Goal: Task Accomplishment & Management: Manage account settings

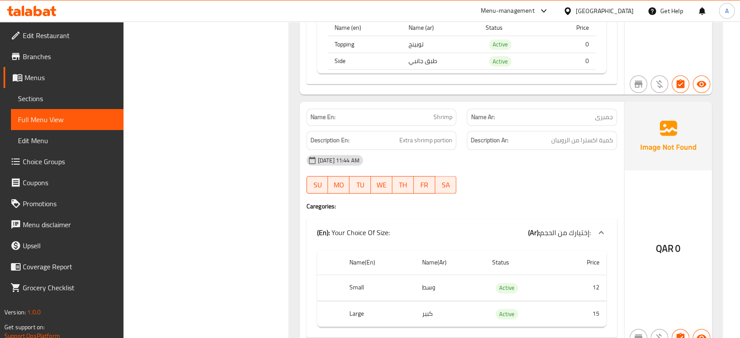
scroll to position [20983, 0]
click at [84, 34] on span "Edit Restaurant" at bounding box center [70, 35] width 94 height 11
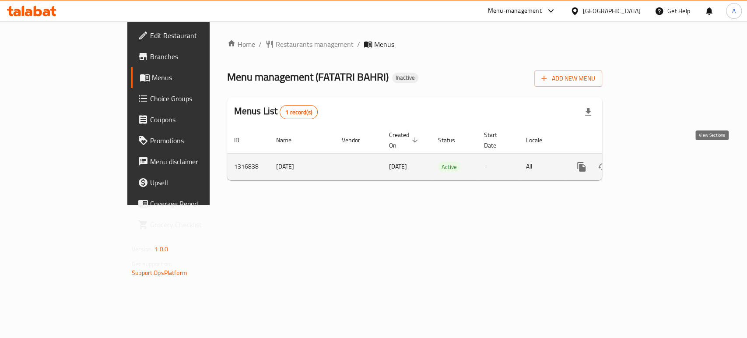
click at [655, 157] on link "enhanced table" at bounding box center [644, 166] width 21 height 21
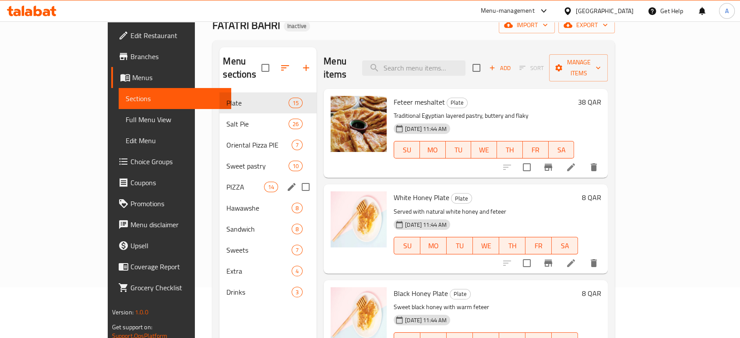
scroll to position [52, 0]
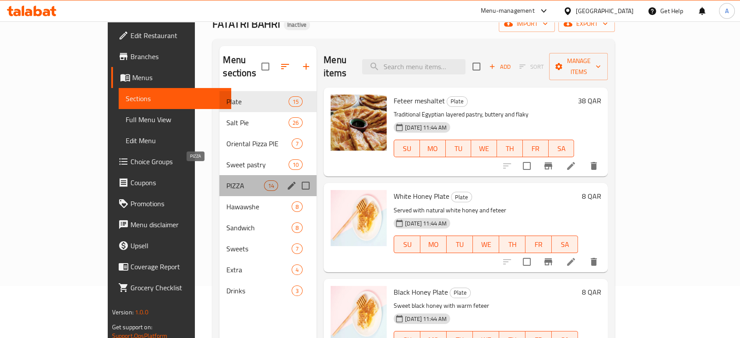
click at [226, 180] on span "PIZZA" at bounding box center [244, 185] width 37 height 11
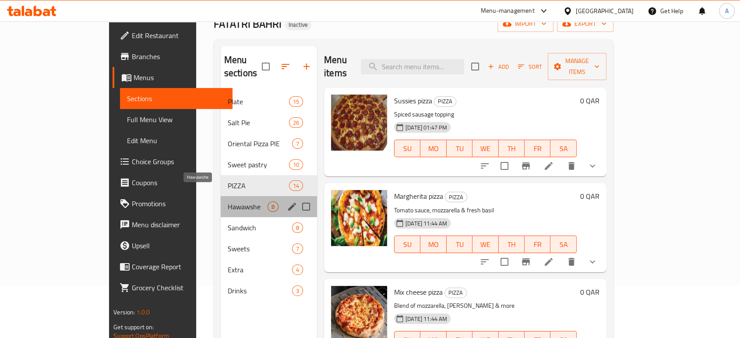
click at [228, 201] on span "Hawawshe" at bounding box center [248, 206] width 40 height 11
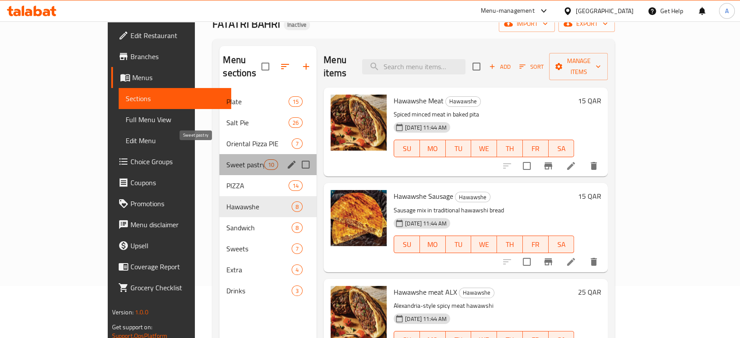
click at [226, 159] on span "Sweet pastry" at bounding box center [244, 164] width 37 height 11
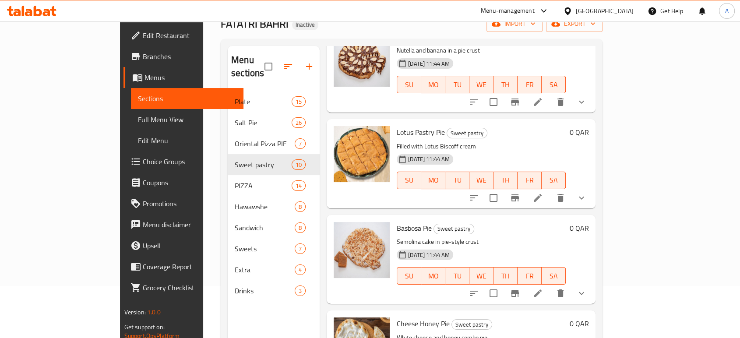
scroll to position [640, 0]
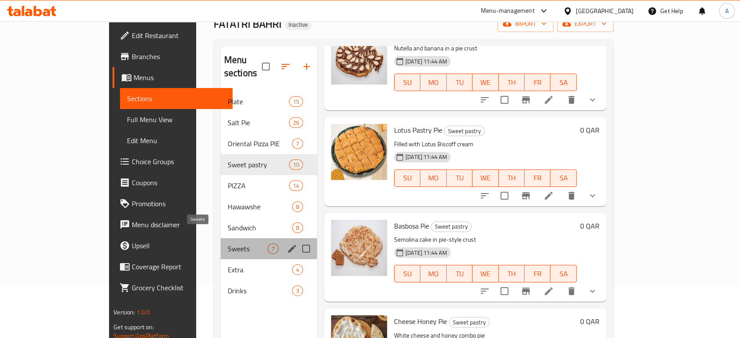
click at [228, 243] on span "Sweets" at bounding box center [248, 248] width 40 height 11
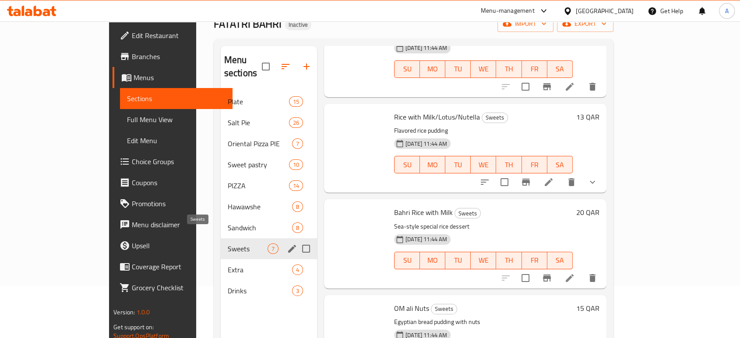
scroll to position [353, 0]
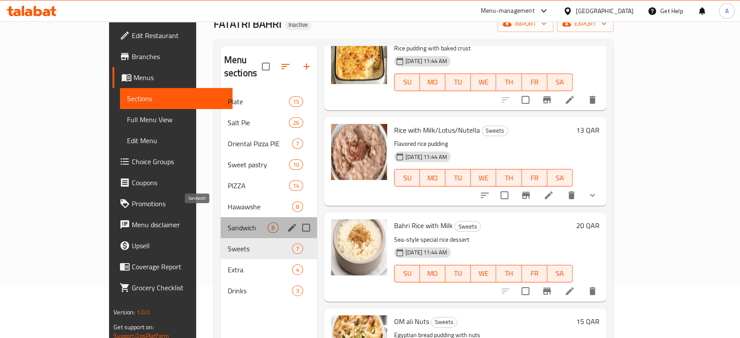
click at [228, 222] on span "Sandwich" at bounding box center [248, 227] width 40 height 11
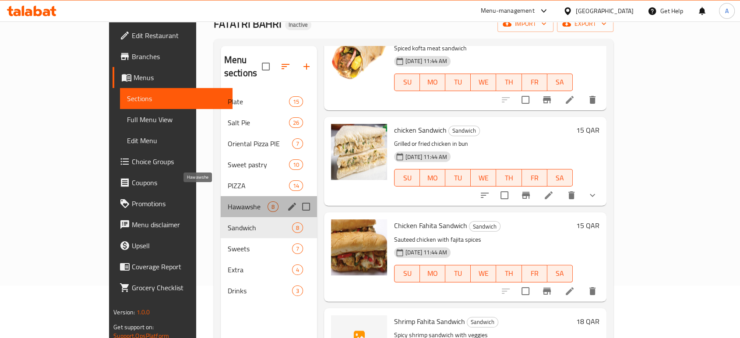
click at [228, 201] on span "Hawawshe" at bounding box center [248, 206] width 40 height 11
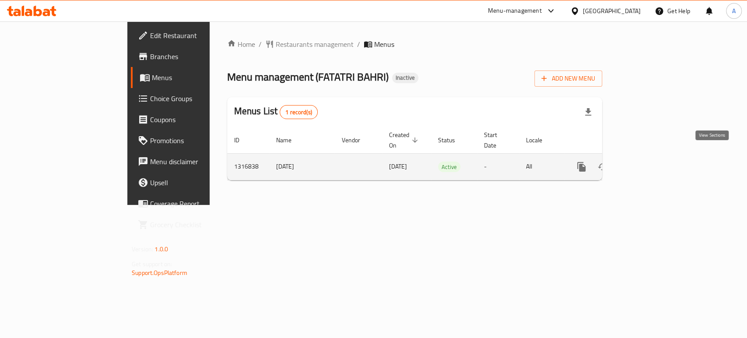
click at [650, 162] on icon "enhanced table" at bounding box center [645, 167] width 11 height 11
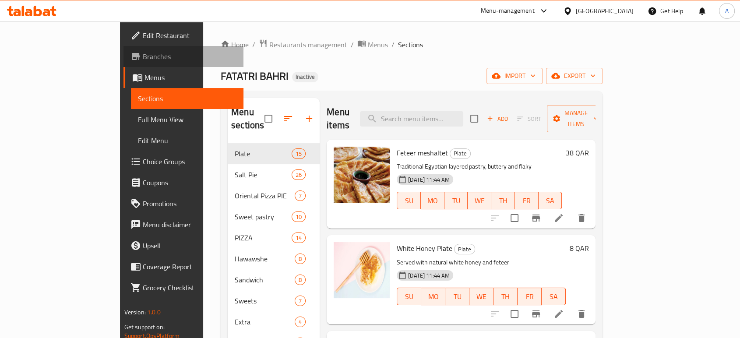
click at [143, 59] on span "Branches" at bounding box center [190, 56] width 94 height 11
